Goal: Navigation & Orientation: Find specific page/section

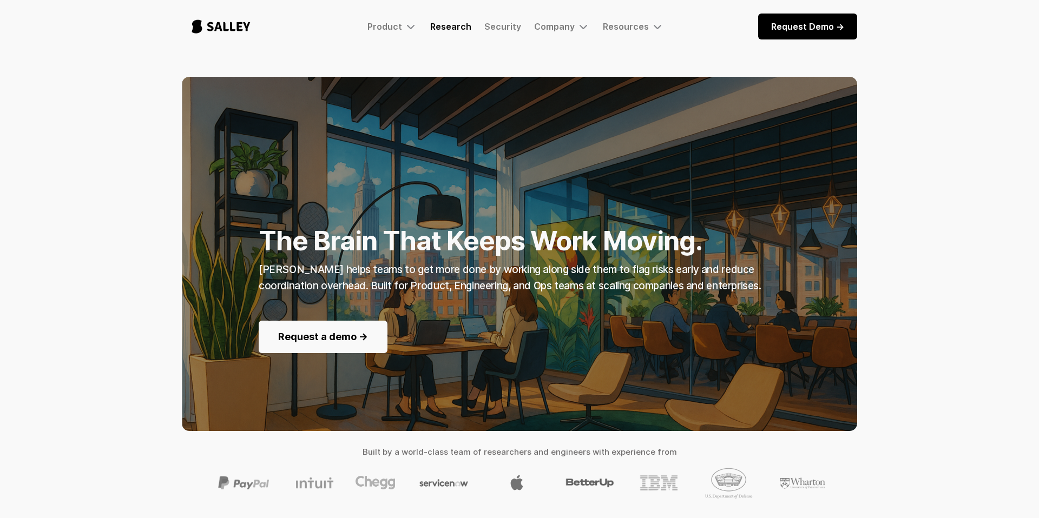
click at [462, 31] on link "Research" at bounding box center [450, 26] width 41 height 11
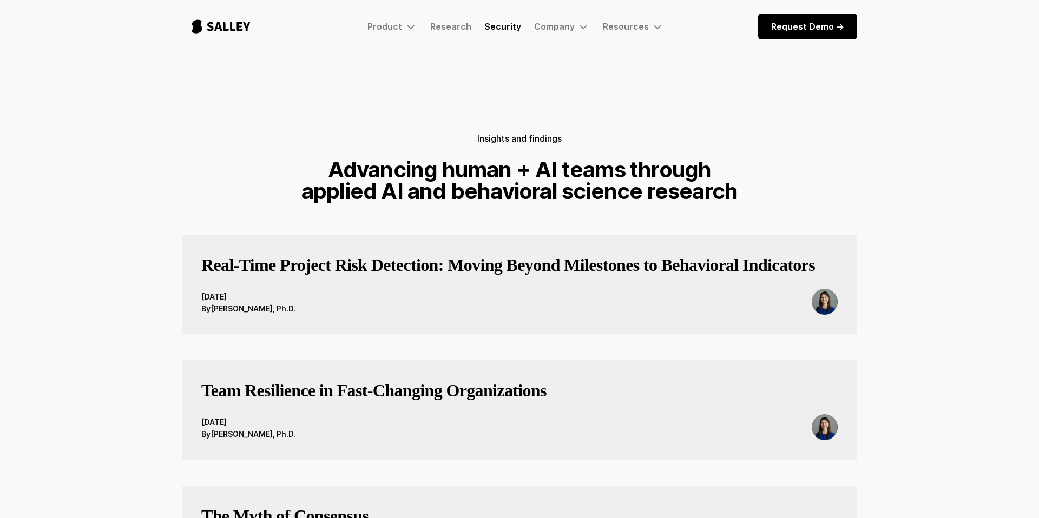
click at [493, 29] on link "Security" at bounding box center [502, 26] width 37 height 11
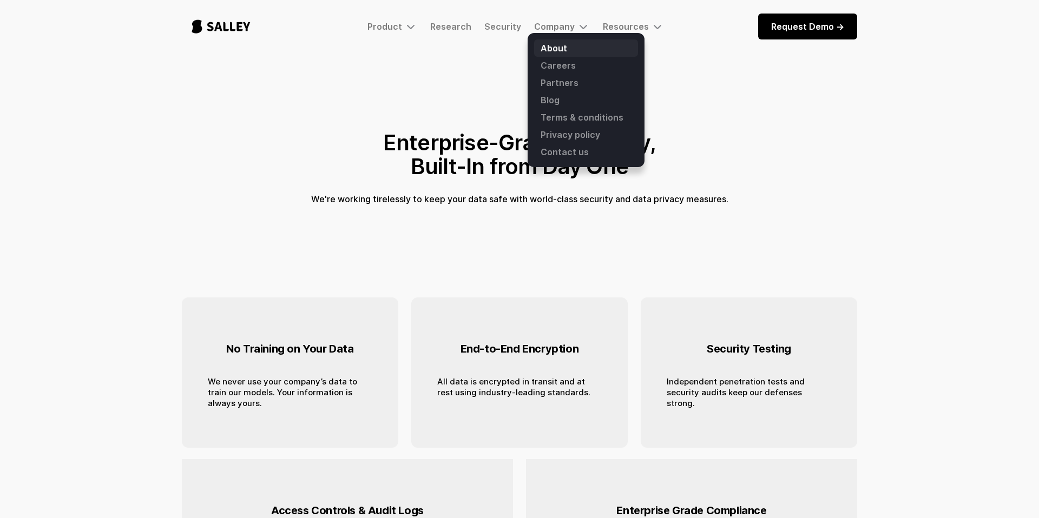
click at [555, 45] on link "About" at bounding box center [586, 48] width 104 height 17
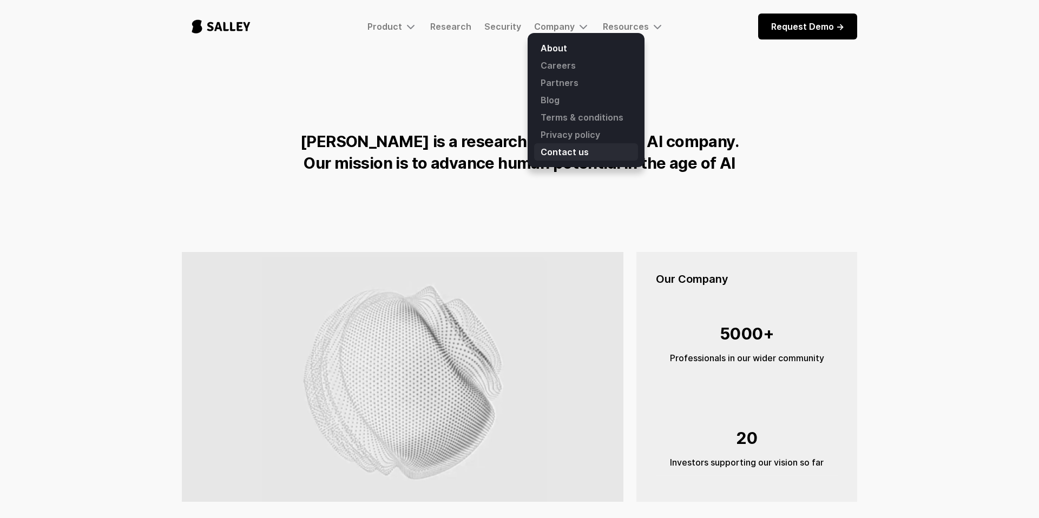
click at [567, 152] on link "Contact us" at bounding box center [586, 151] width 104 height 17
